Goal: Task Accomplishment & Management: Manage account settings

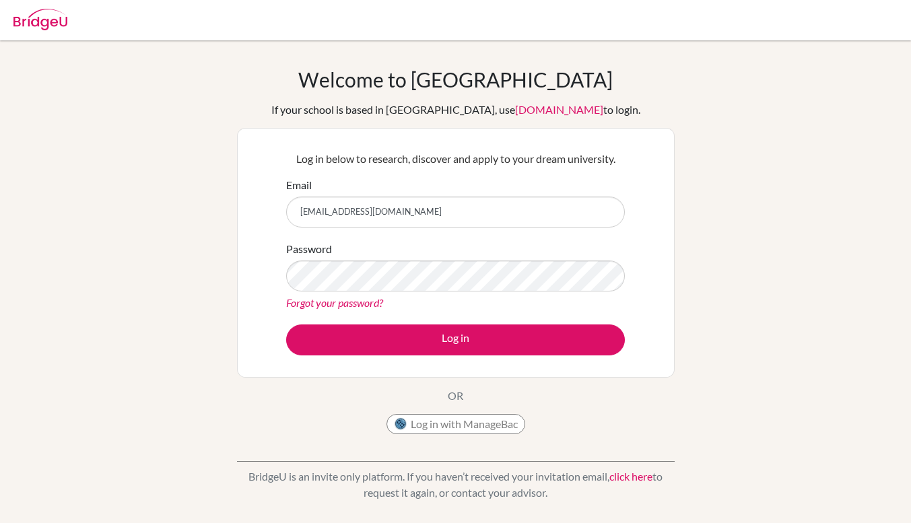
click at [510, 212] on input "[EMAIL_ADDRESS][DOMAIN_NAME]" at bounding box center [455, 212] width 339 height 31
type input "[EMAIL_ADDRESS][DOMAIN_NAME]"
click at [286, 324] on button "Log in" at bounding box center [455, 339] width 339 height 31
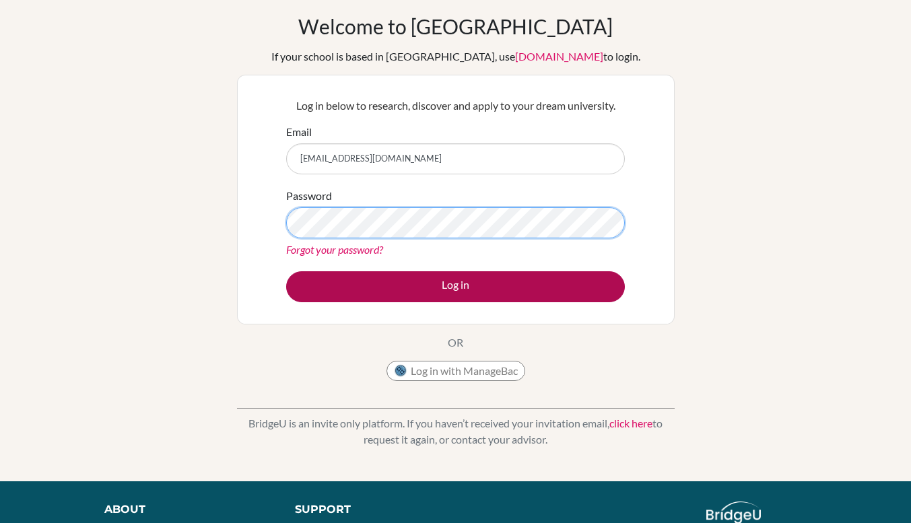
scroll to position [55, 0]
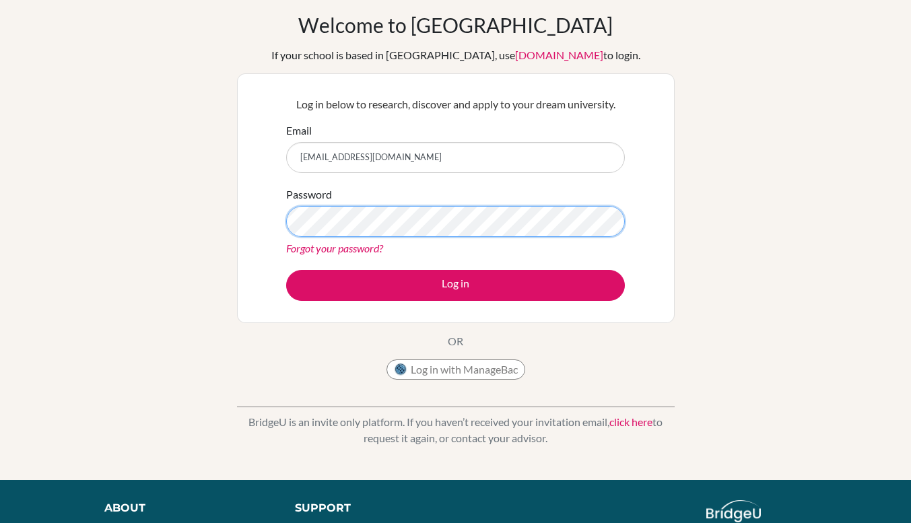
click at [286, 270] on button "Log in" at bounding box center [455, 285] width 339 height 31
